Goal: Information Seeking & Learning: Learn about a topic

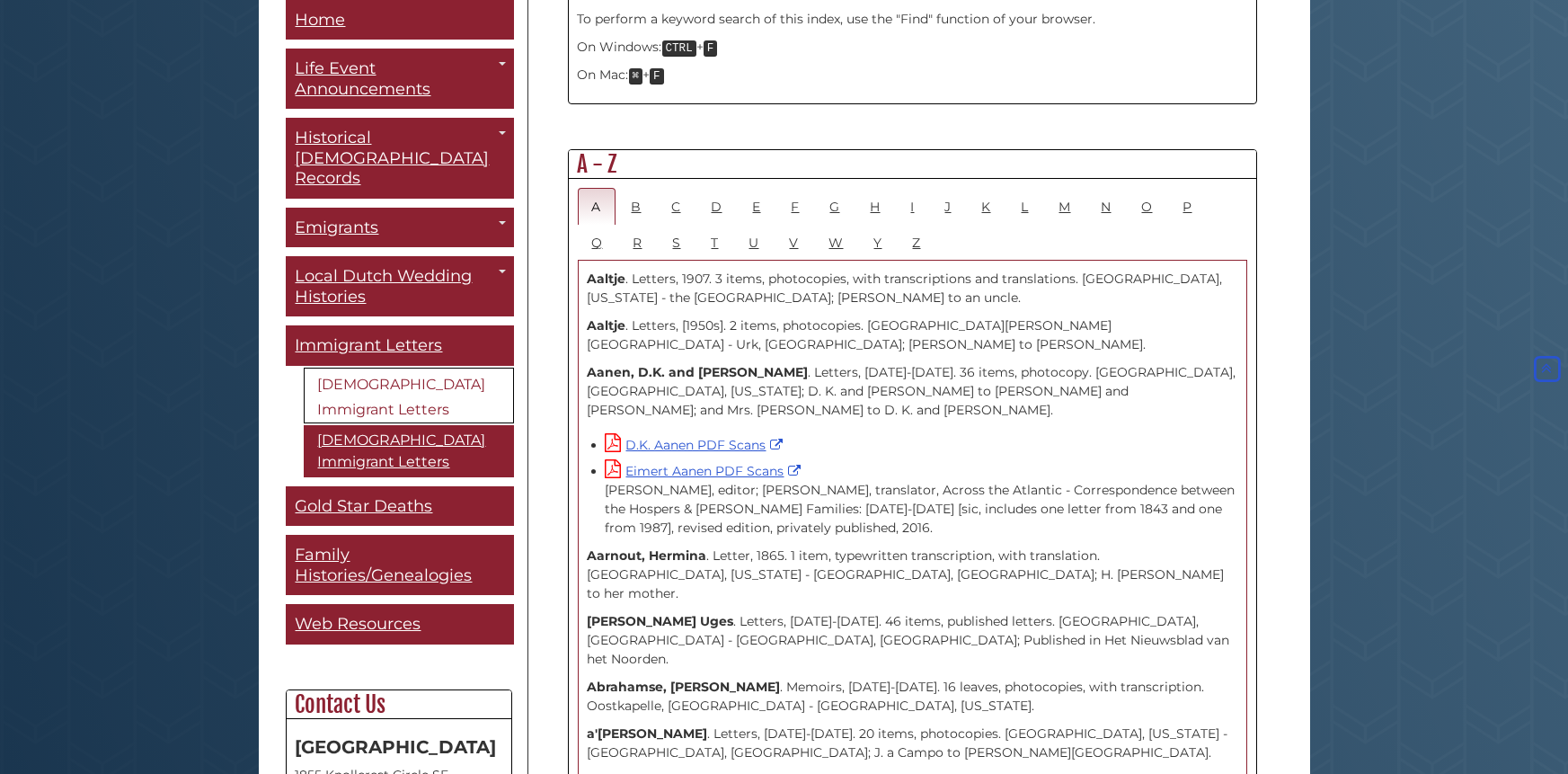
scroll to position [948, 0]
click at [716, 190] on link "D" at bounding box center [717, 208] width 40 height 37
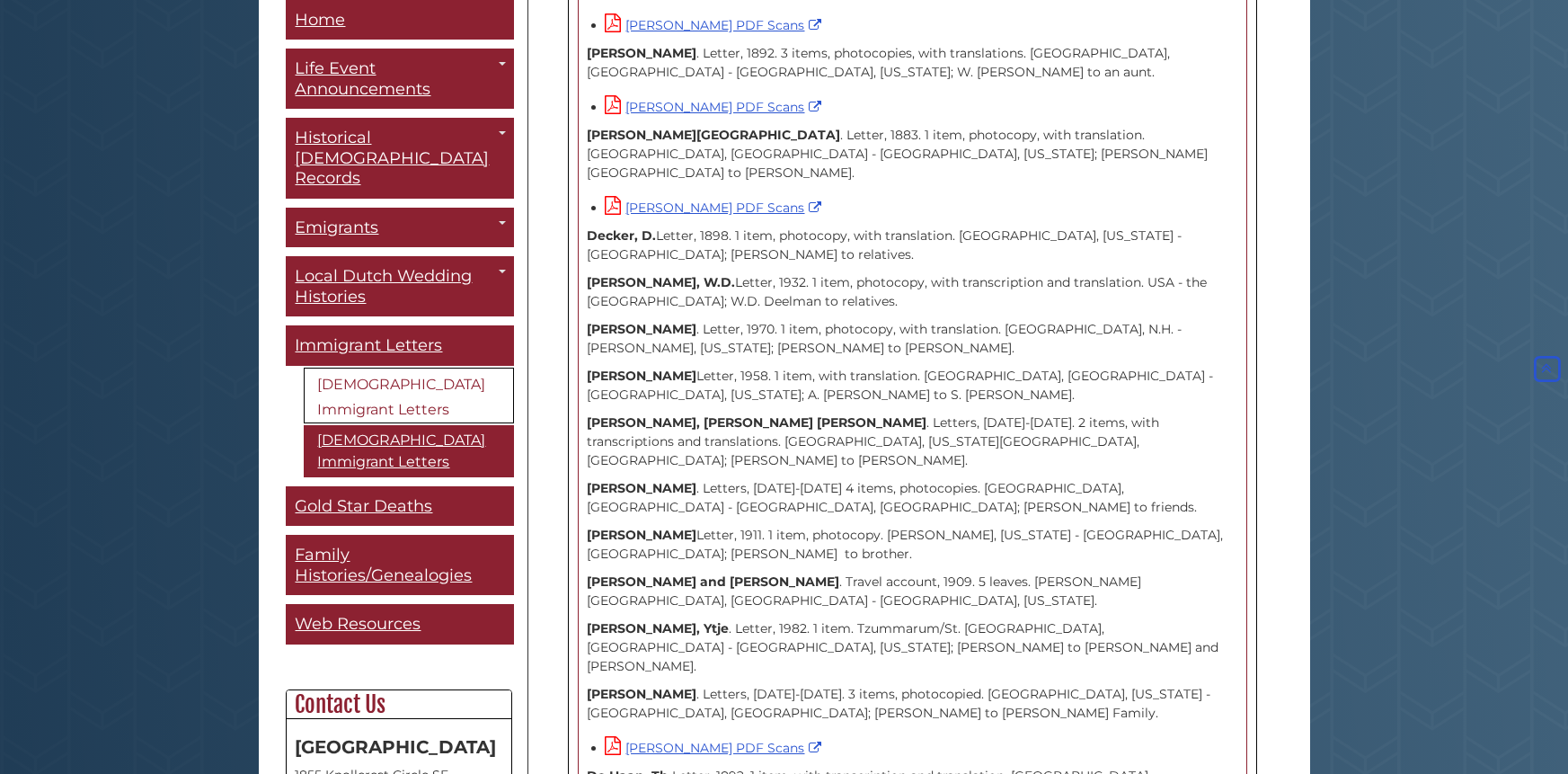
scroll to position [2900, 0]
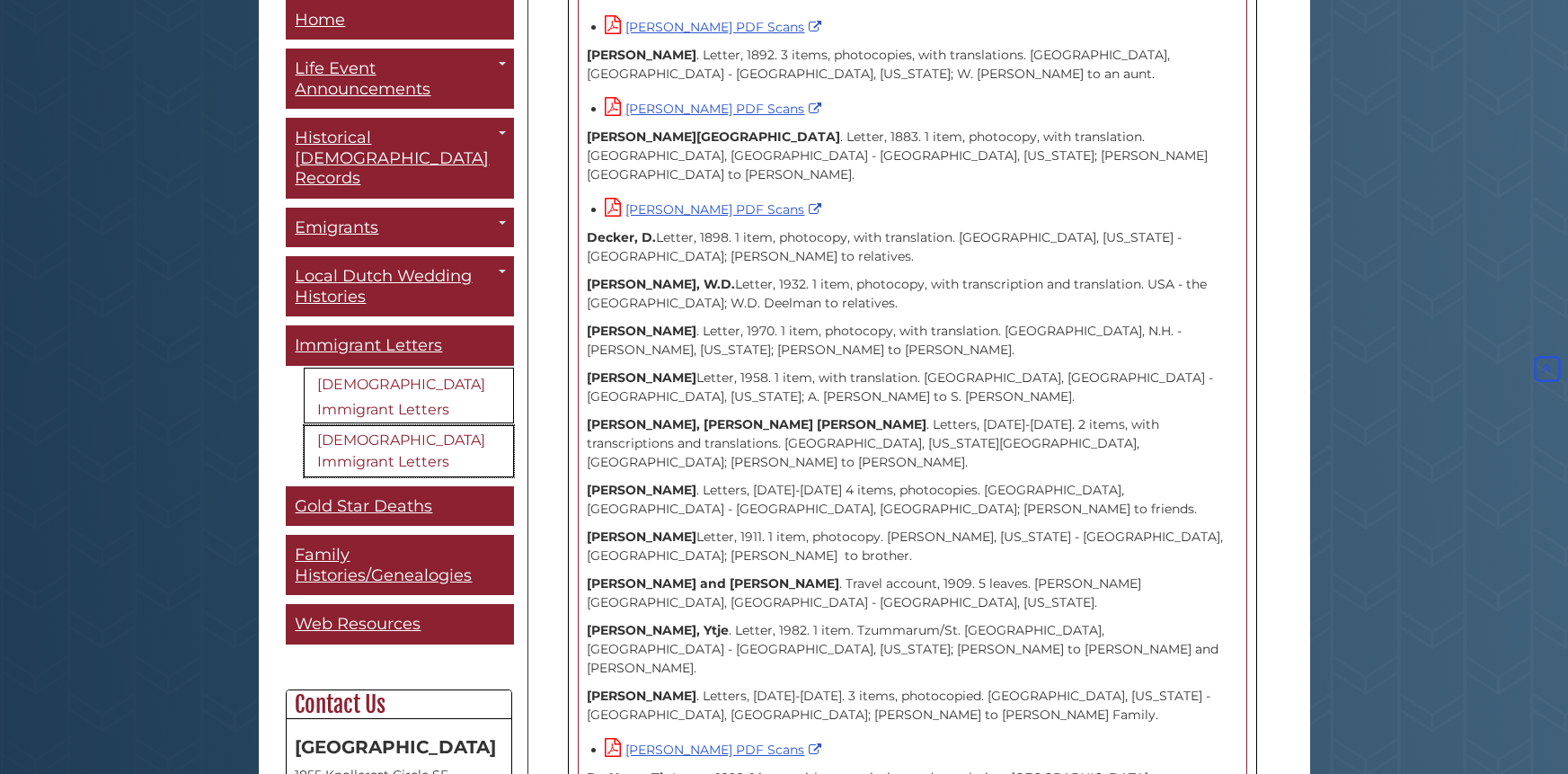
click at [397, 425] on link "[DEMOGRAPHIC_DATA] Immigrant Letters" at bounding box center [409, 451] width 210 height 52
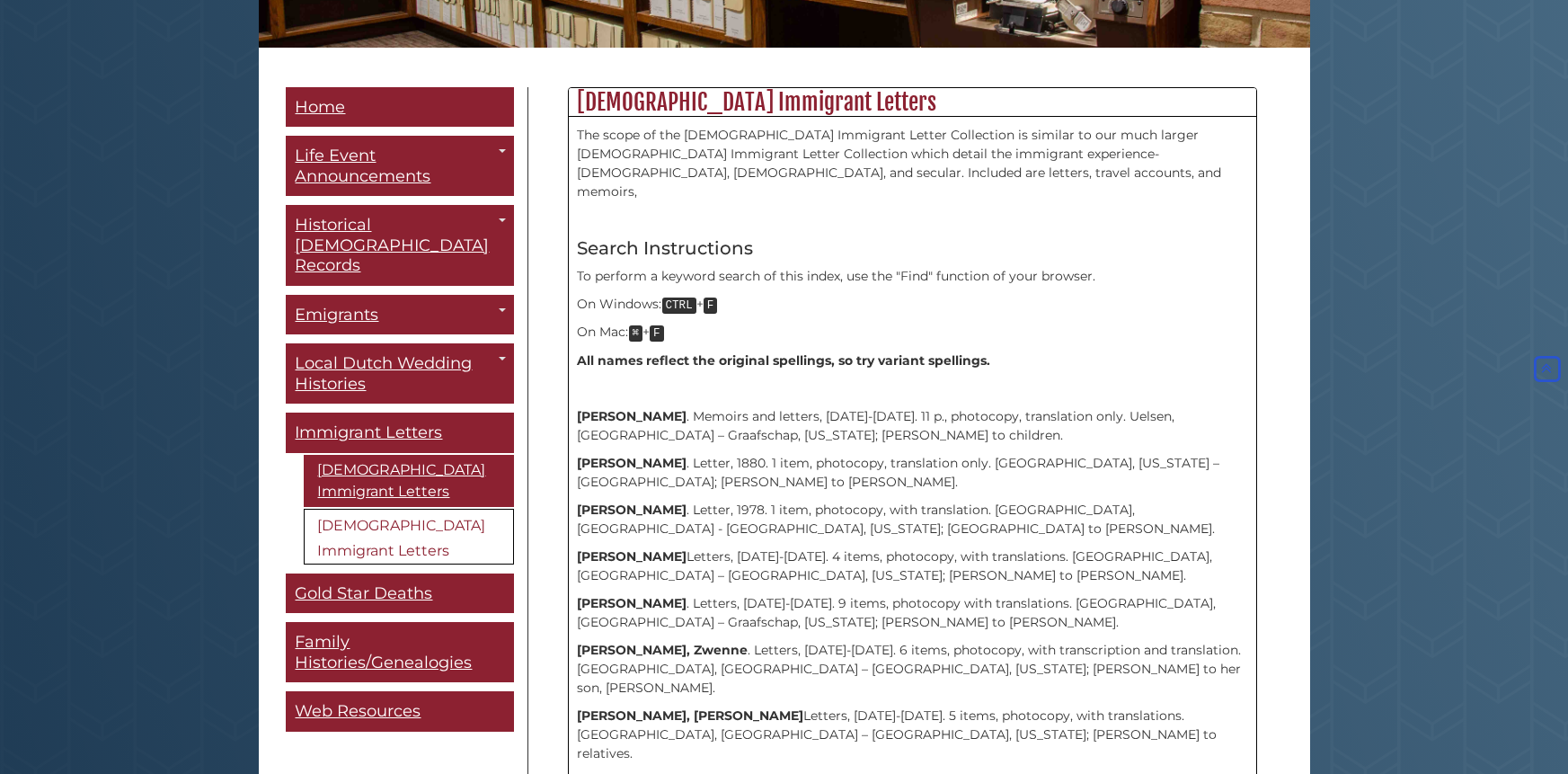
scroll to position [686, 0]
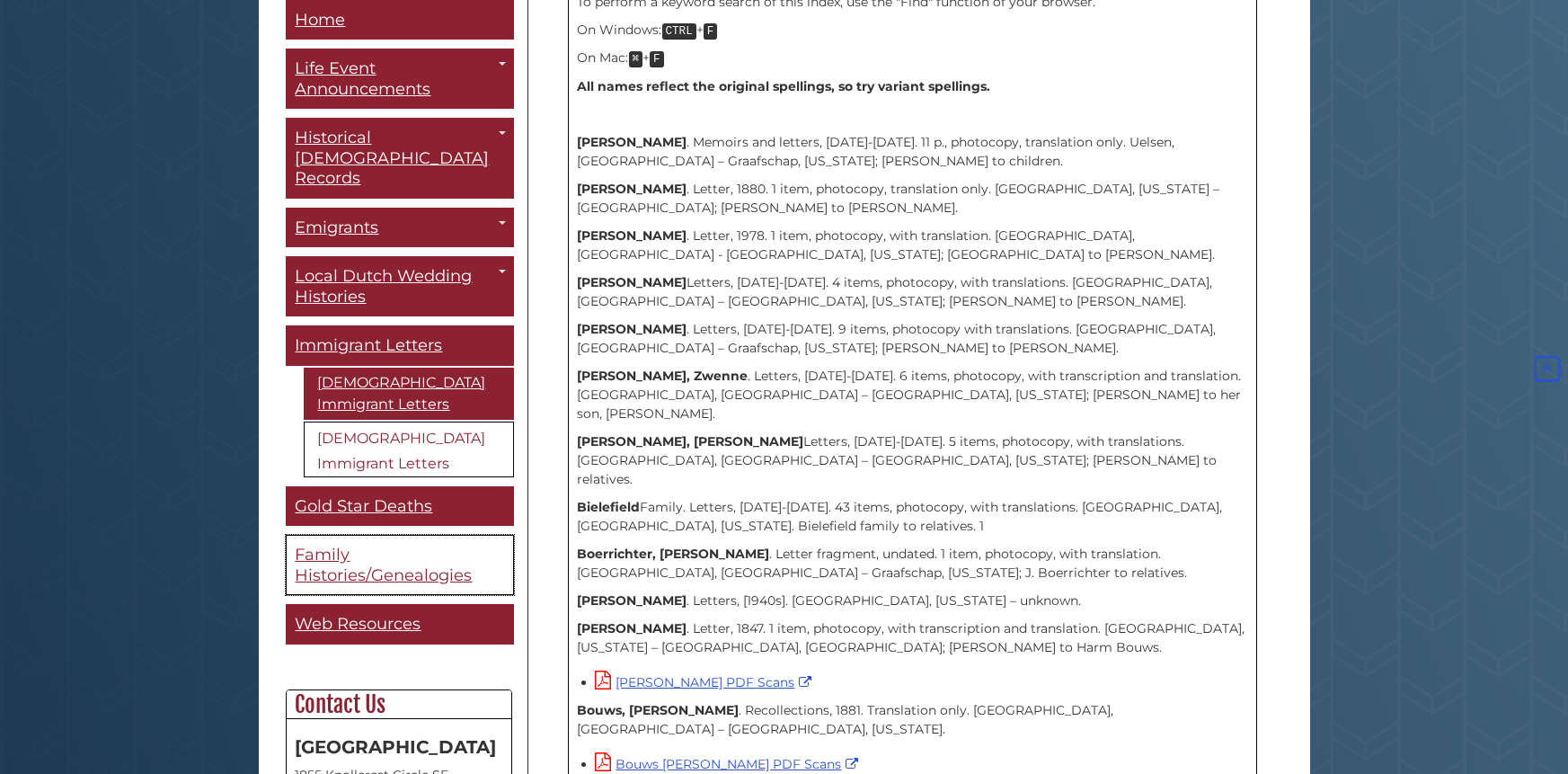
click at [340, 546] on span "Family Histories/Genealogies" at bounding box center [384, 566] width 177 height 40
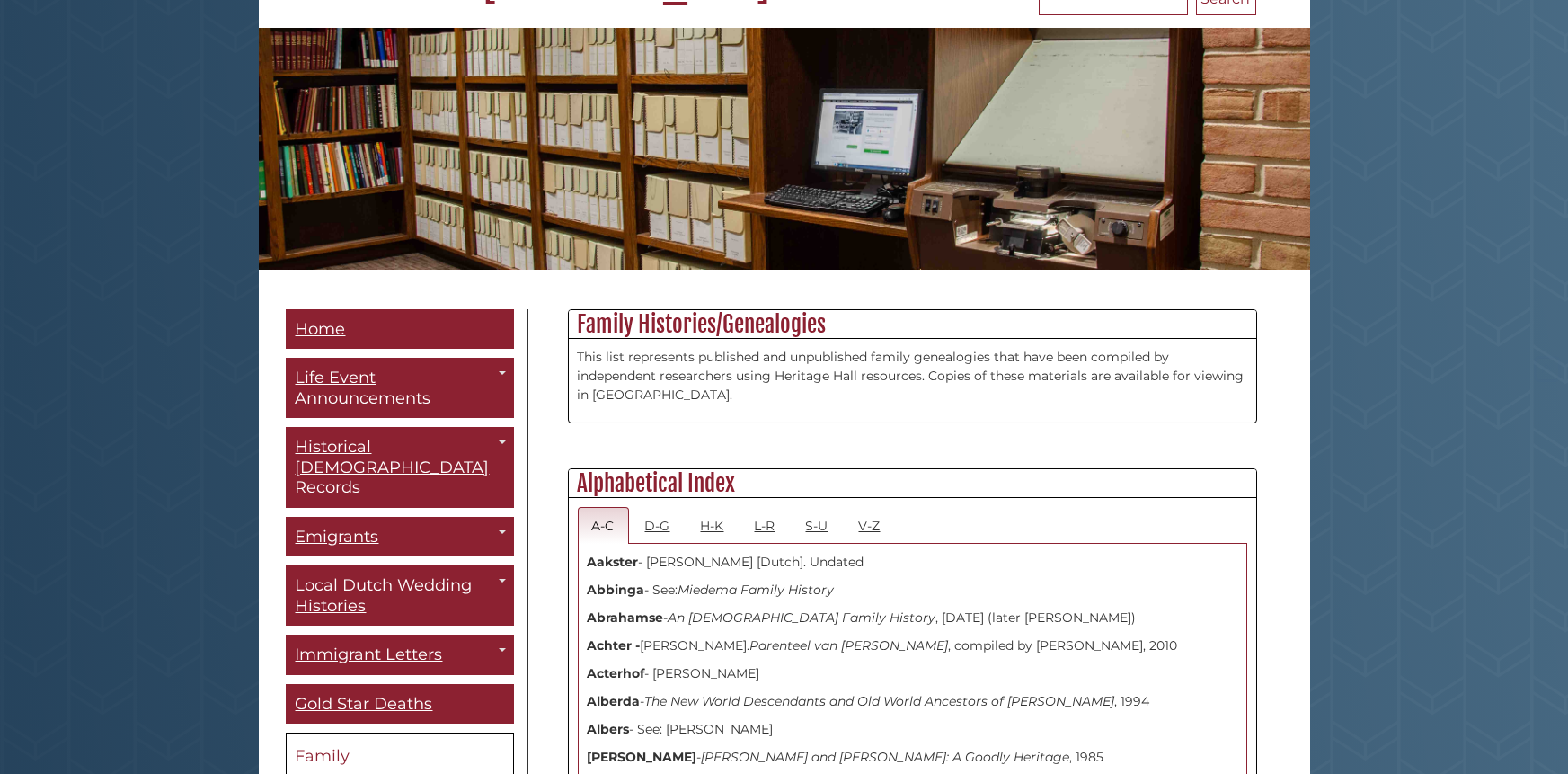
scroll to position [319, 0]
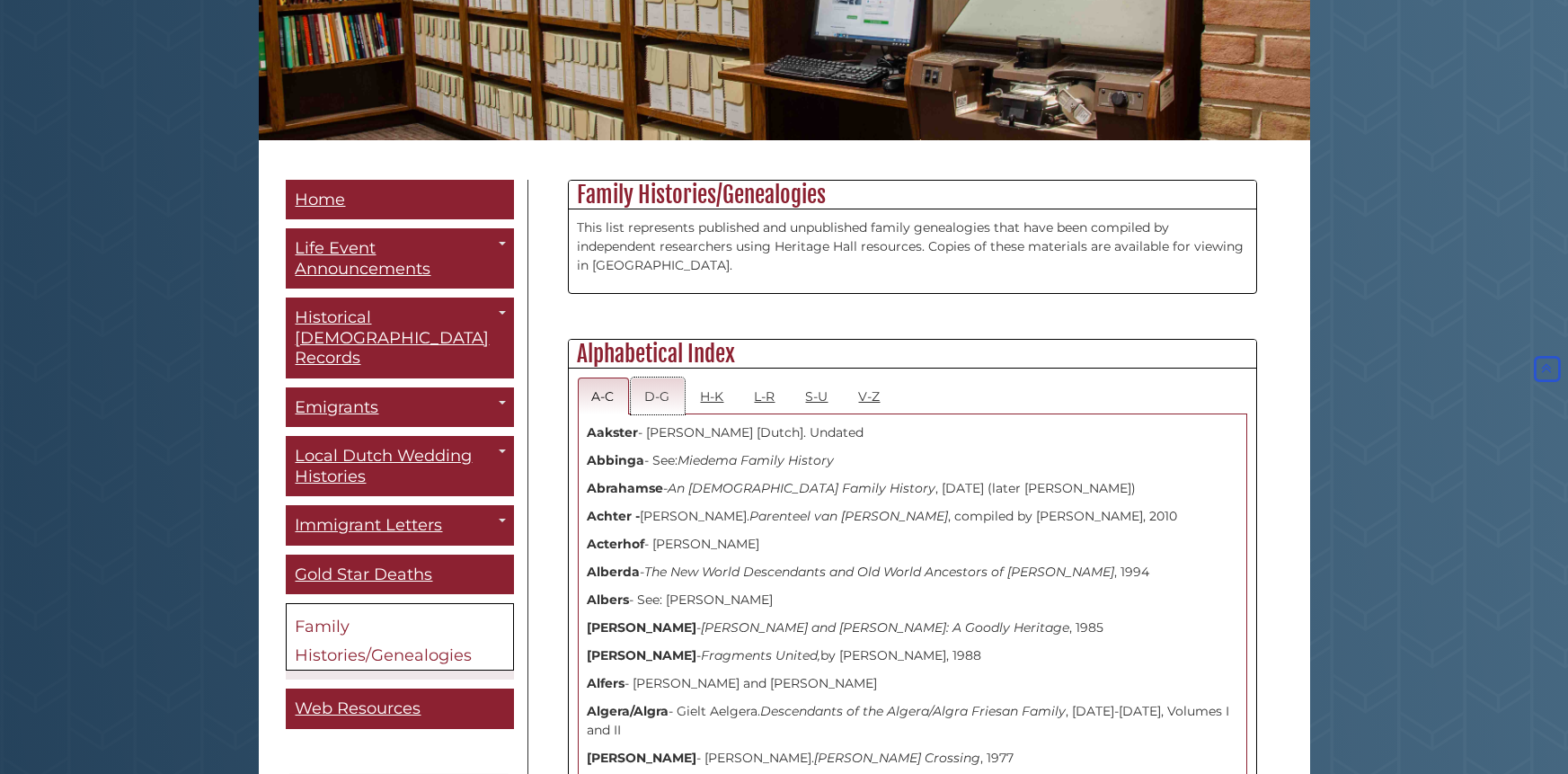
click at [653, 393] on link "D-G" at bounding box center [657, 396] width 54 height 37
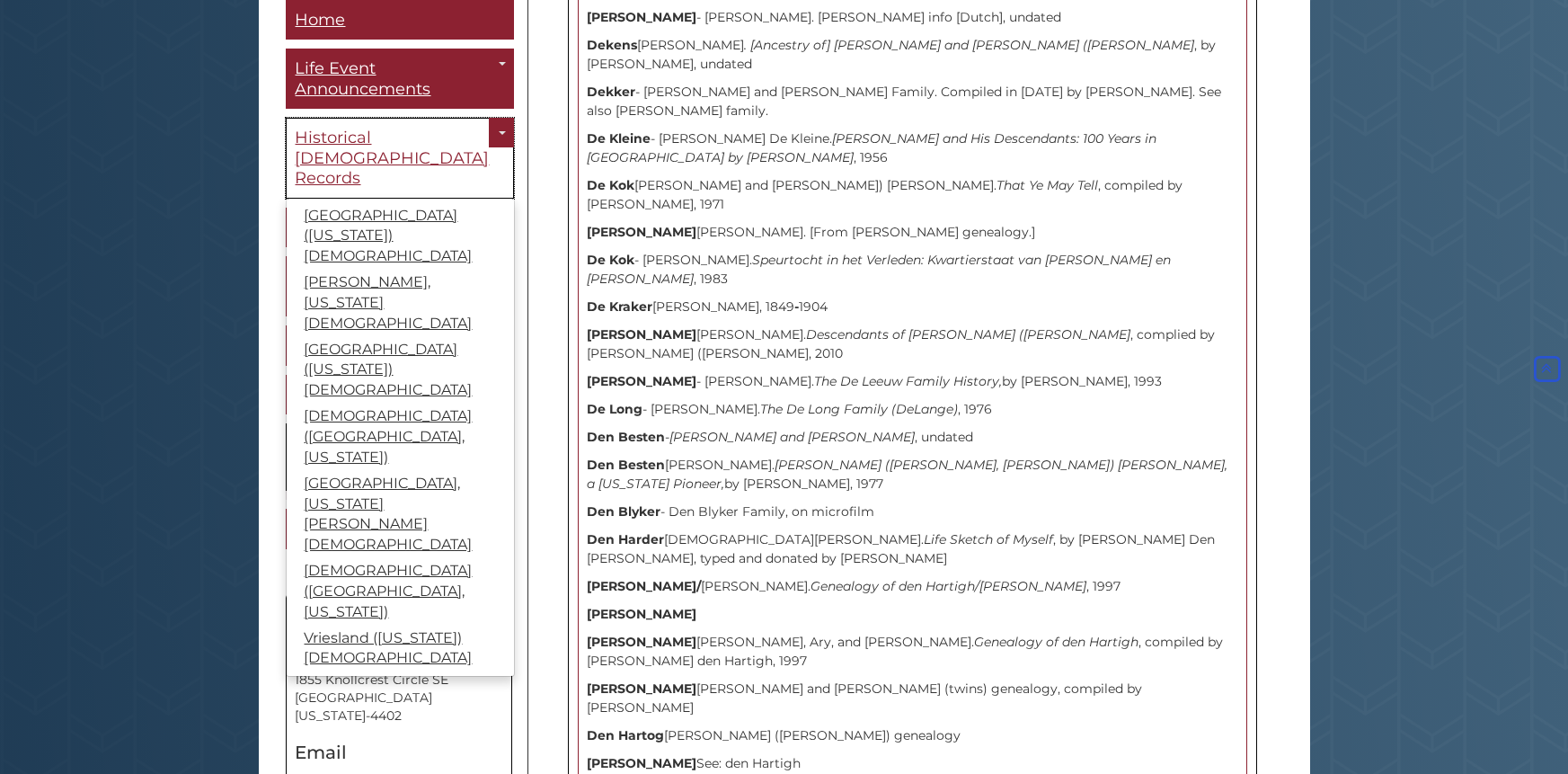
scroll to position [2036, 0]
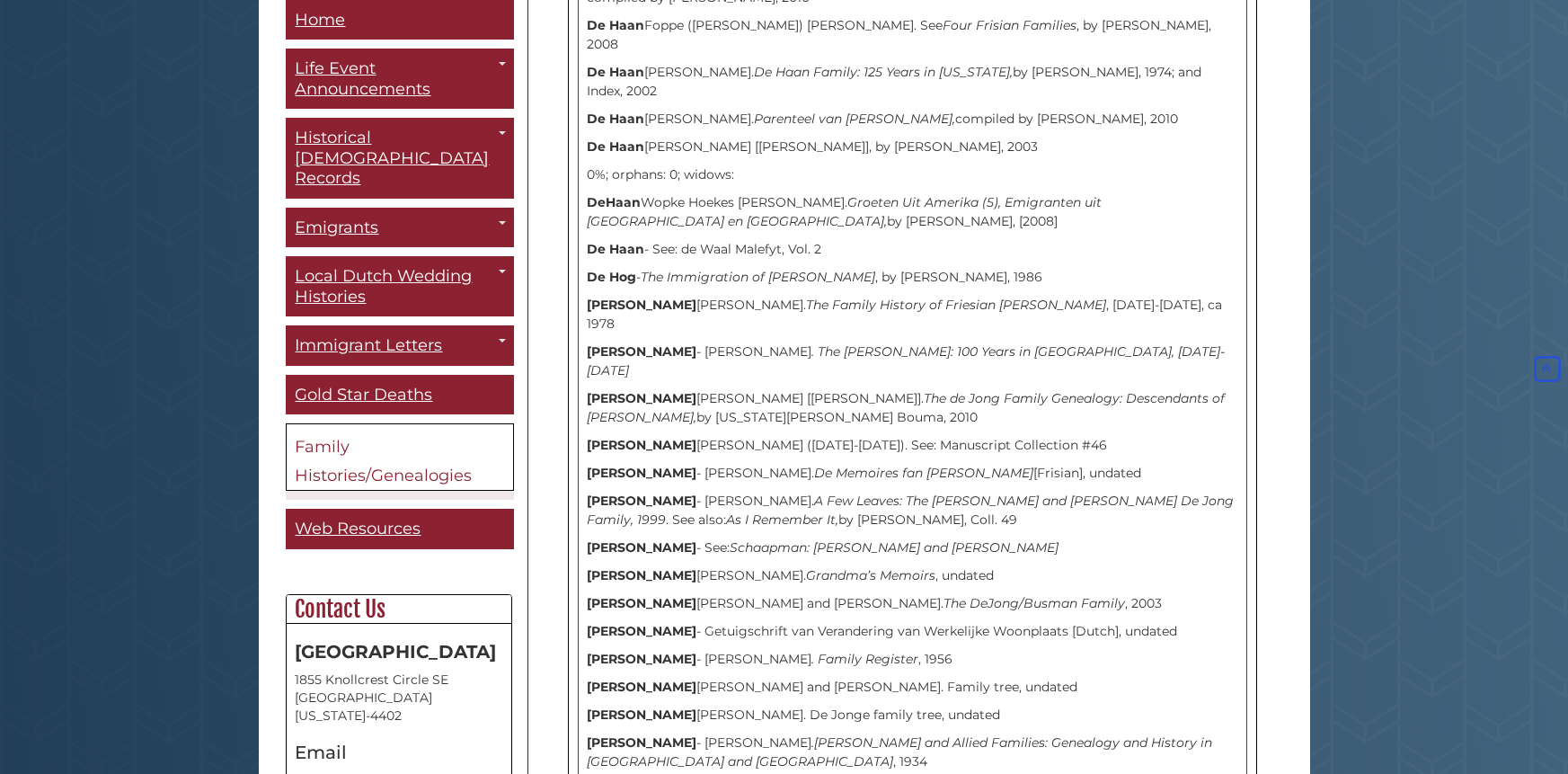
scroll to position [1603, 0]
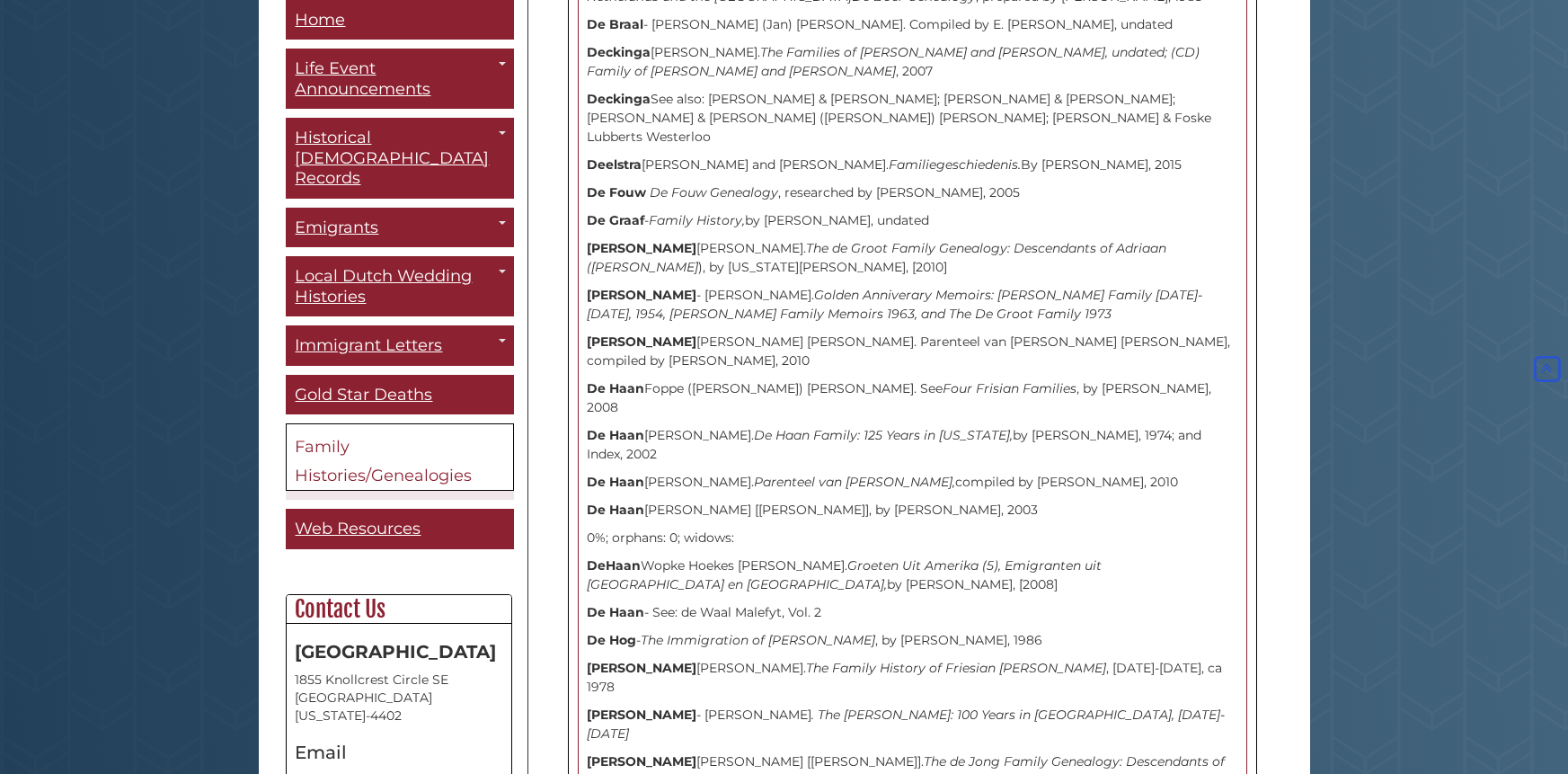
scroll to position [884, 0]
